Goal: Find contact information: Obtain details needed to contact an individual or organization

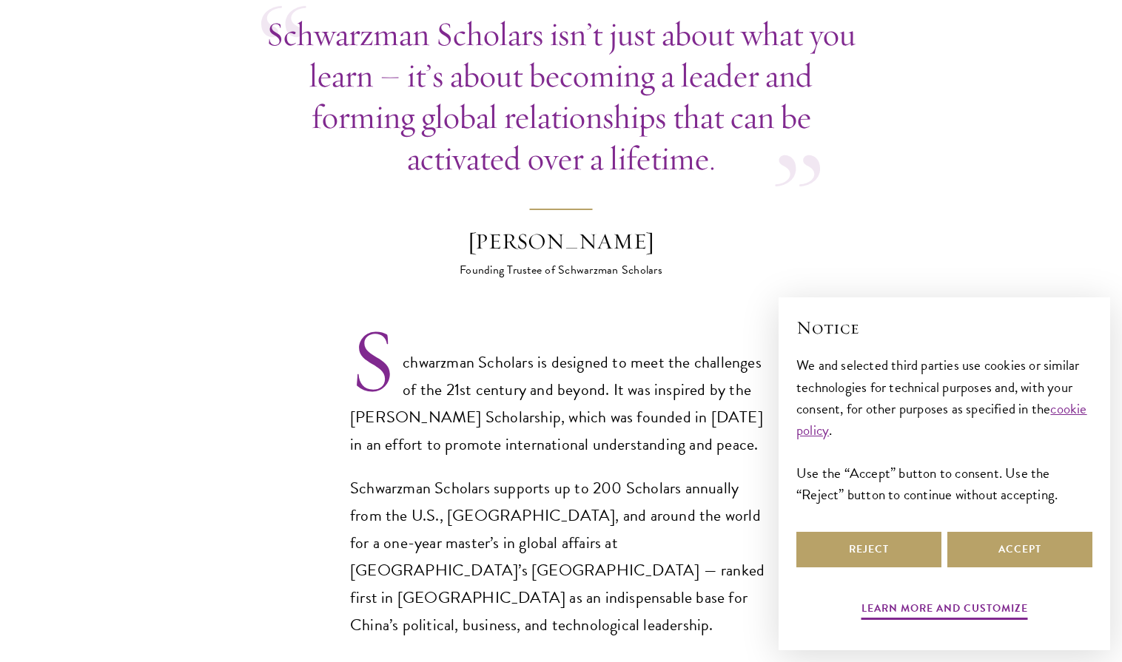
scroll to position [788, 0]
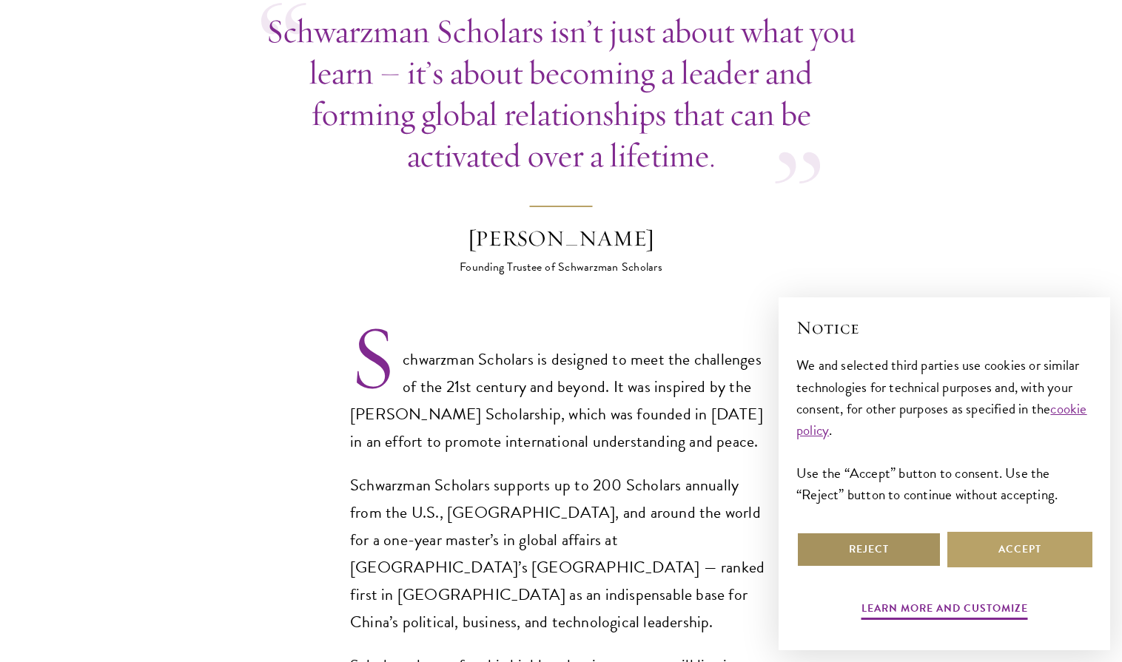
click at [864, 553] on button "Reject" at bounding box center [868, 550] width 145 height 36
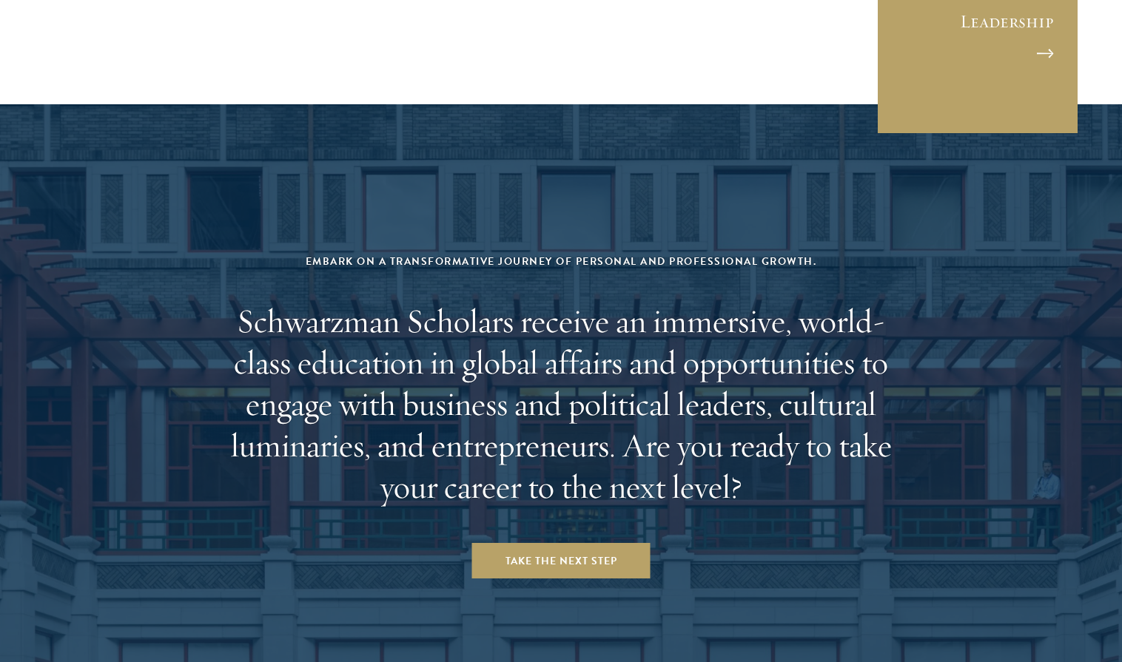
scroll to position [6092, 0]
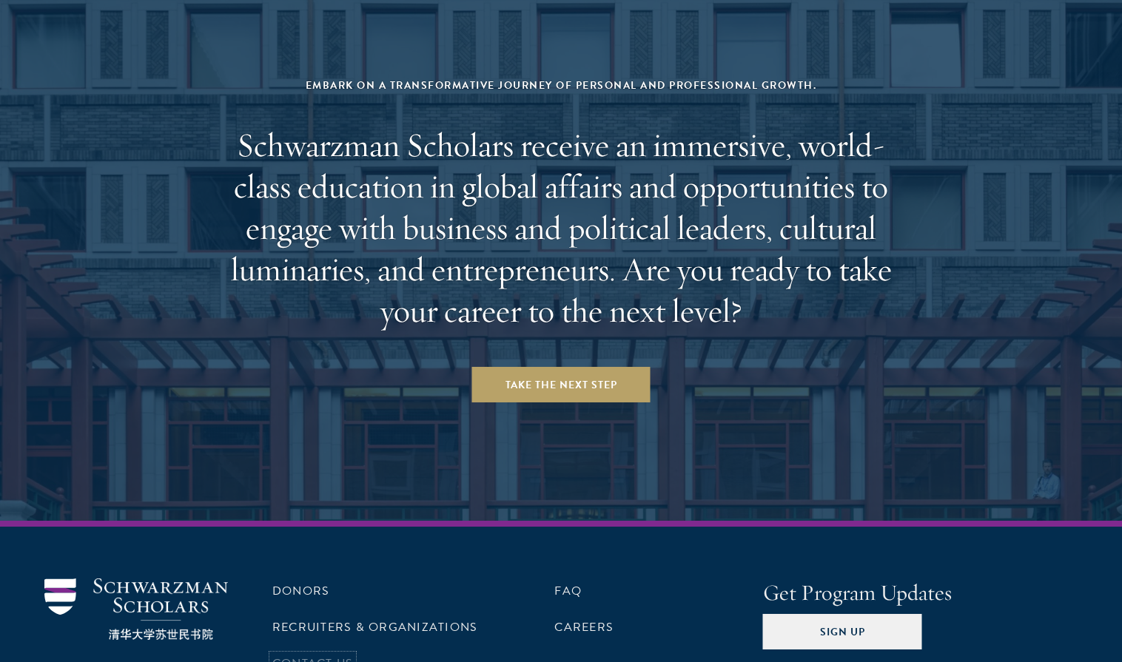
click at [304, 655] on link "Contact Us" at bounding box center [312, 664] width 81 height 18
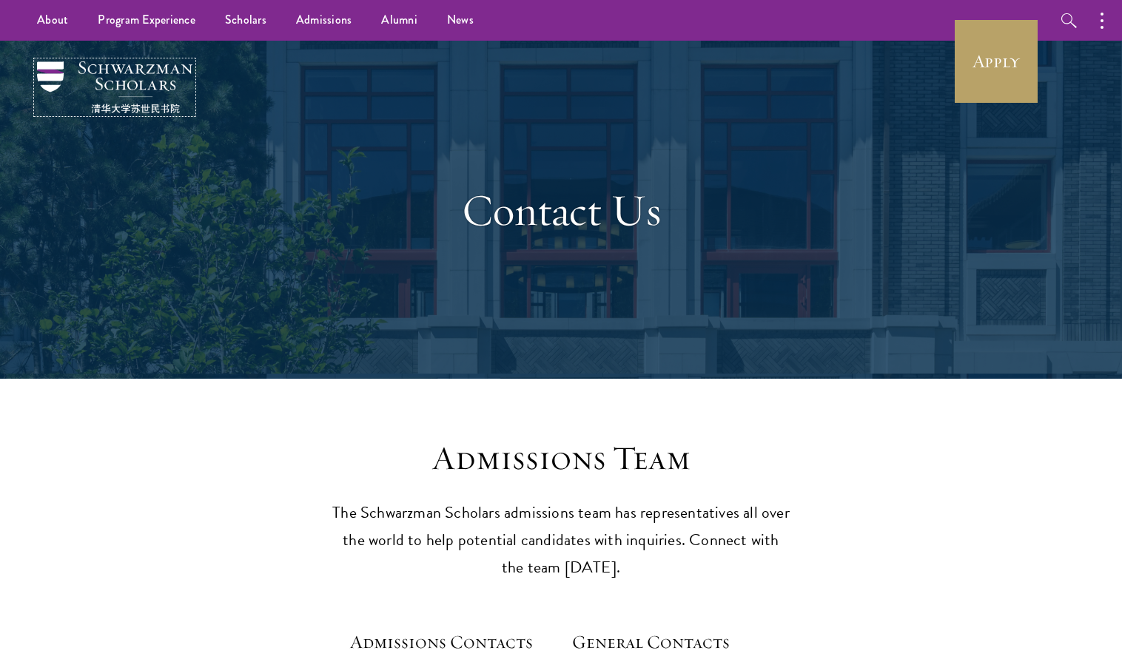
click at [132, 70] on img at bounding box center [114, 87] width 155 height 52
